Goal: Information Seeking & Learning: Learn about a topic

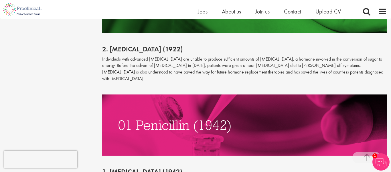
scroll to position [1402, 0]
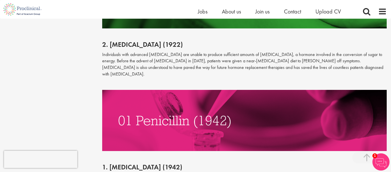
click at [178, 90] on img at bounding box center [244, 120] width 285 height 61
click at [137, 41] on h2 "2. [MEDICAL_DATA] (1922)" at bounding box center [244, 44] width 285 height 7
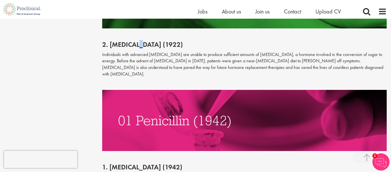
click at [137, 41] on h2 "2. [MEDICAL_DATA] (1922)" at bounding box center [244, 44] width 285 height 7
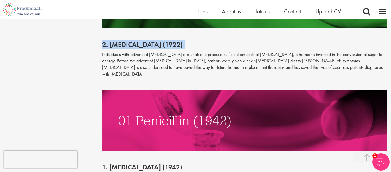
click at [137, 41] on h2 "2. [MEDICAL_DATA] (1922)" at bounding box center [244, 44] width 285 height 7
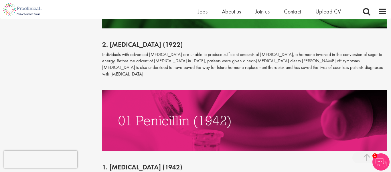
click at [135, 41] on h2 "2. [MEDICAL_DATA] (1922)" at bounding box center [244, 44] width 285 height 7
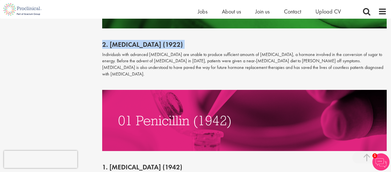
click at [135, 41] on h2 "2. [MEDICAL_DATA] (1922)" at bounding box center [244, 44] width 285 height 7
click at [148, 41] on h2 "2. [MEDICAL_DATA] (1922)" at bounding box center [244, 44] width 285 height 7
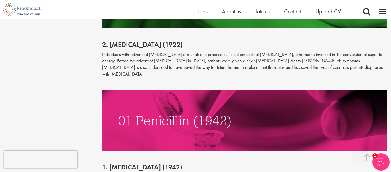
click at [165, 51] on p "Individuals with advanced [MEDICAL_DATA] are unable to produce sufficient amoun…" at bounding box center [244, 64] width 285 height 26
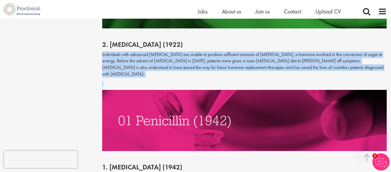
click at [165, 51] on p "Individuals with advanced [MEDICAL_DATA] are unable to produce sufficient amoun…" at bounding box center [244, 64] width 285 height 26
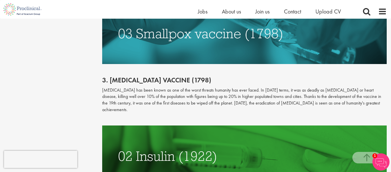
scroll to position [1243, 0]
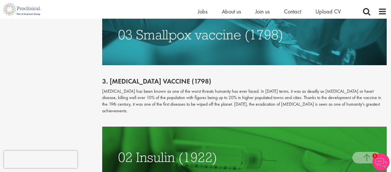
click at [183, 94] on p "[MEDICAL_DATA] has been known as one of the worst threats humanity has ever fac…" at bounding box center [244, 101] width 285 height 26
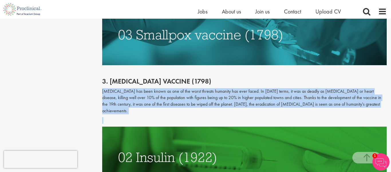
click at [183, 94] on p "[MEDICAL_DATA] has been known as one of the worst threats humanity has ever fac…" at bounding box center [244, 101] width 285 height 26
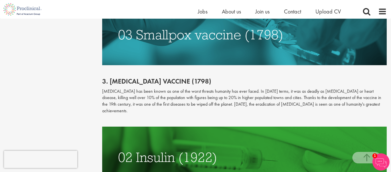
click at [183, 94] on p "[MEDICAL_DATA] has been known as one of the worst threats humanity has ever fac…" at bounding box center [244, 101] width 285 height 26
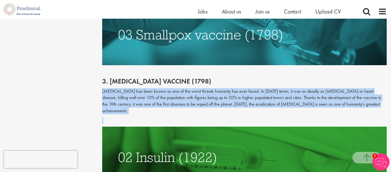
click at [183, 94] on p "[MEDICAL_DATA] has been known as one of the worst threats humanity has ever fac…" at bounding box center [244, 101] width 285 height 26
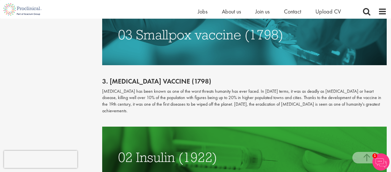
click at [171, 88] on p "[MEDICAL_DATA] has been known as one of the worst threats humanity has ever fac…" at bounding box center [244, 101] width 285 height 26
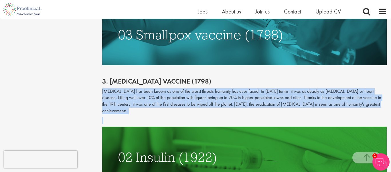
click at [171, 88] on p "[MEDICAL_DATA] has been known as one of the worst threats humanity has ever fac…" at bounding box center [244, 101] width 285 height 26
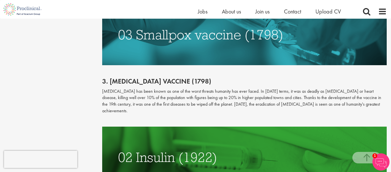
click at [171, 73] on div "3. [MEDICAL_DATA] vaccine (1798) [MEDICAL_DATA] has been known as one of the wo…" at bounding box center [245, 95] width 294 height 61
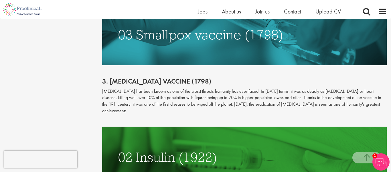
click at [171, 73] on div "3. [MEDICAL_DATA] vaccine (1798) [MEDICAL_DATA] has been known as one of the wo…" at bounding box center [245, 95] width 294 height 61
